Goal: Task Accomplishment & Management: Manage account settings

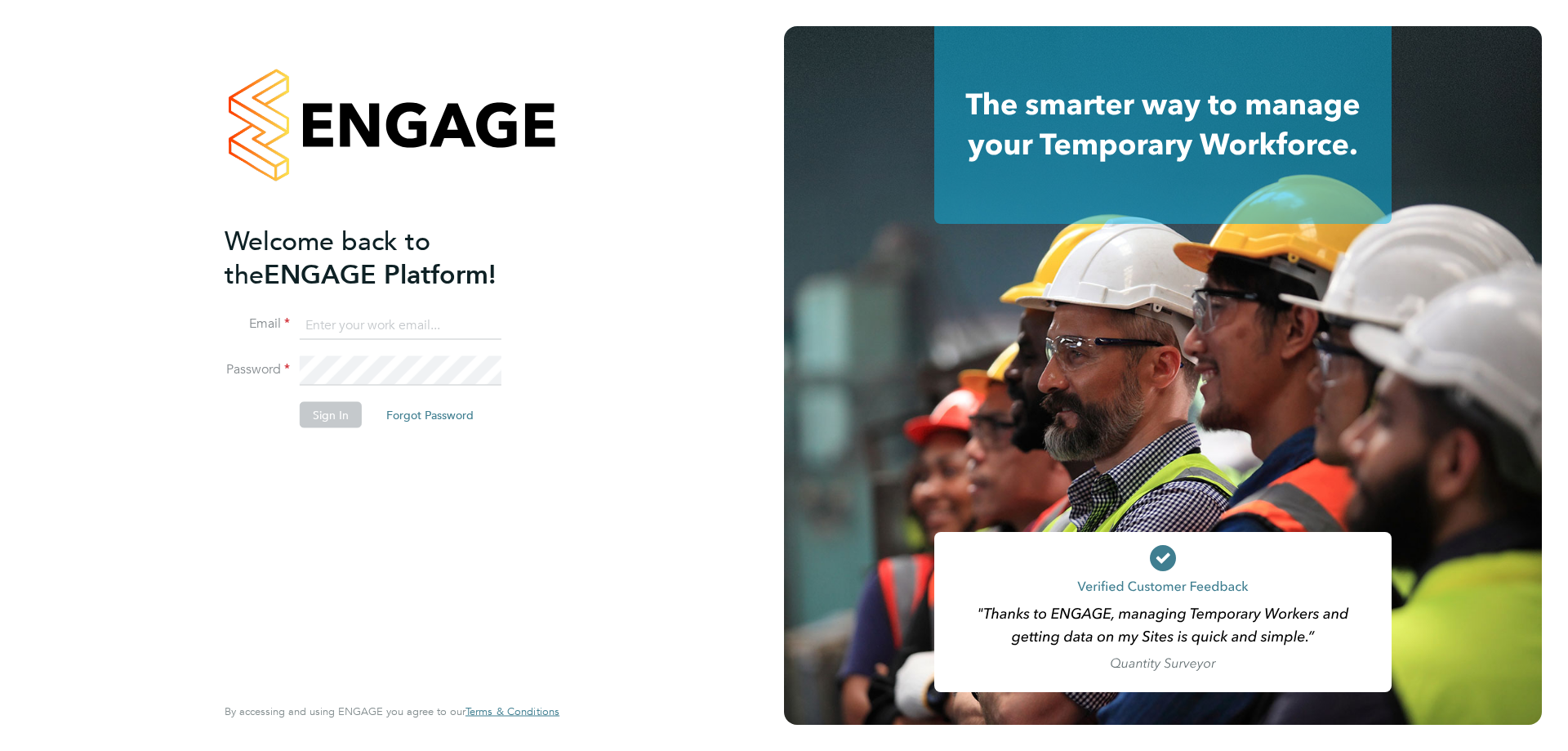
click at [439, 328] on input at bounding box center [400, 325] width 201 height 29
type input "[PERSON_NAME][EMAIL_ADDRESS][PERSON_NAME][DOMAIN_NAME]"
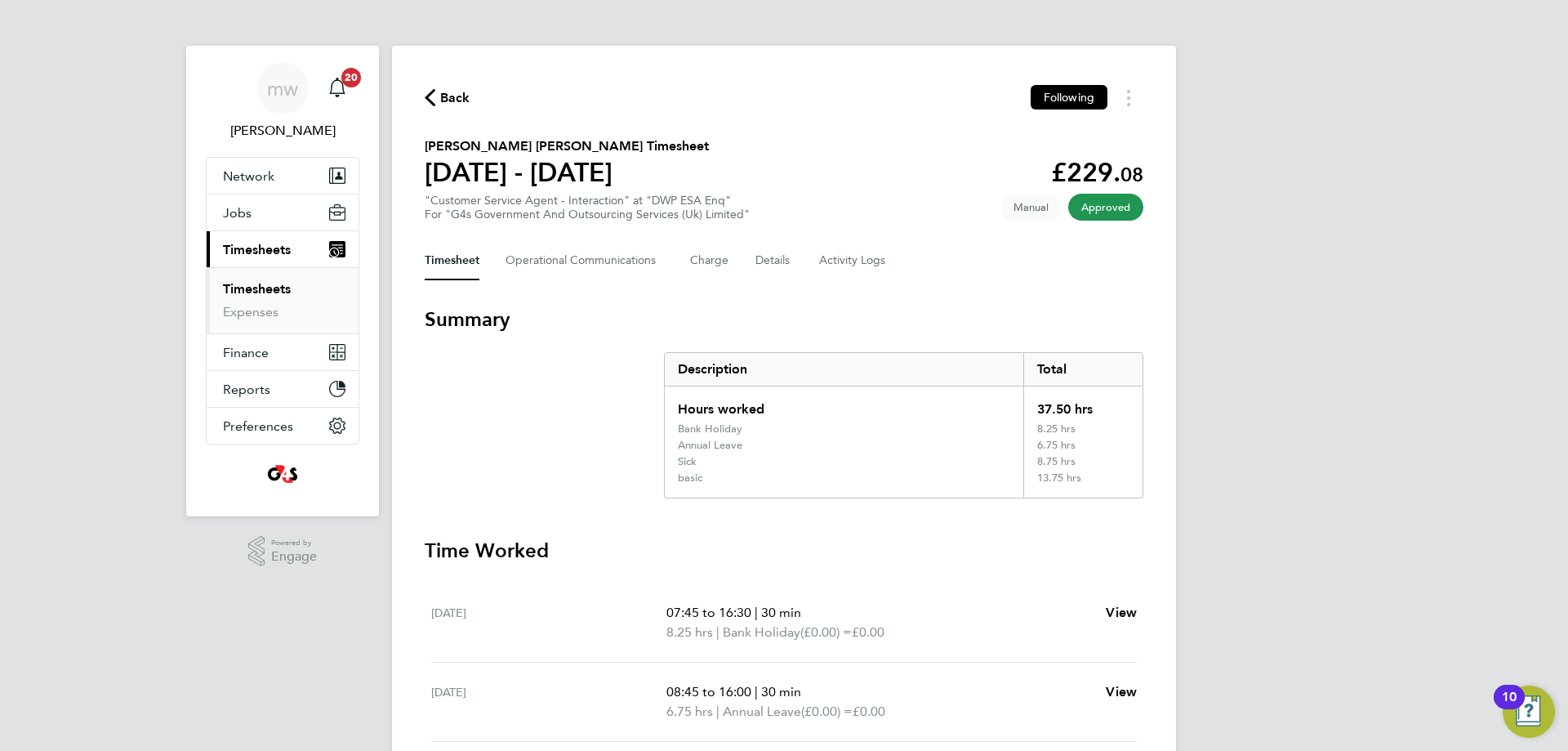
click at [449, 97] on span "Back" at bounding box center [455, 97] width 30 height 19
